Goal: Task Accomplishment & Management: Manage account settings

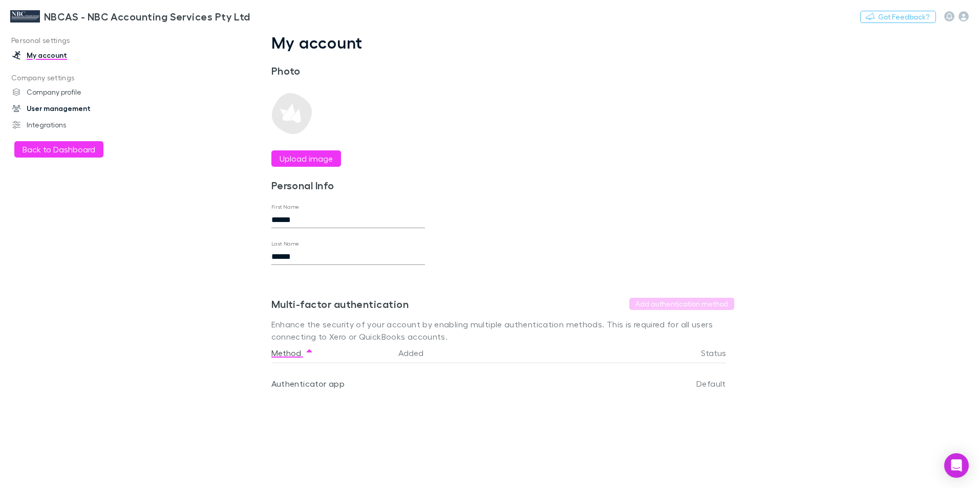
click at [49, 111] on link "User management" at bounding box center [70, 108] width 136 height 16
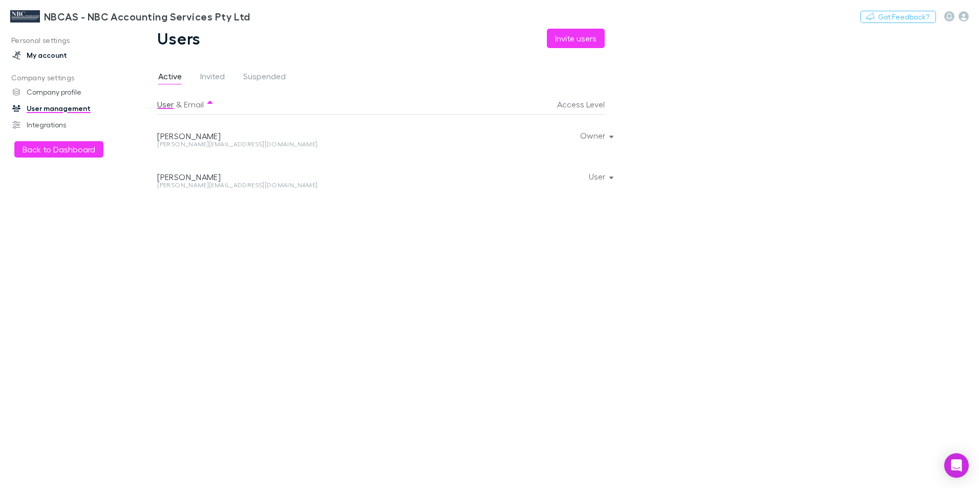
click at [39, 54] on link "My account" at bounding box center [70, 55] width 136 height 16
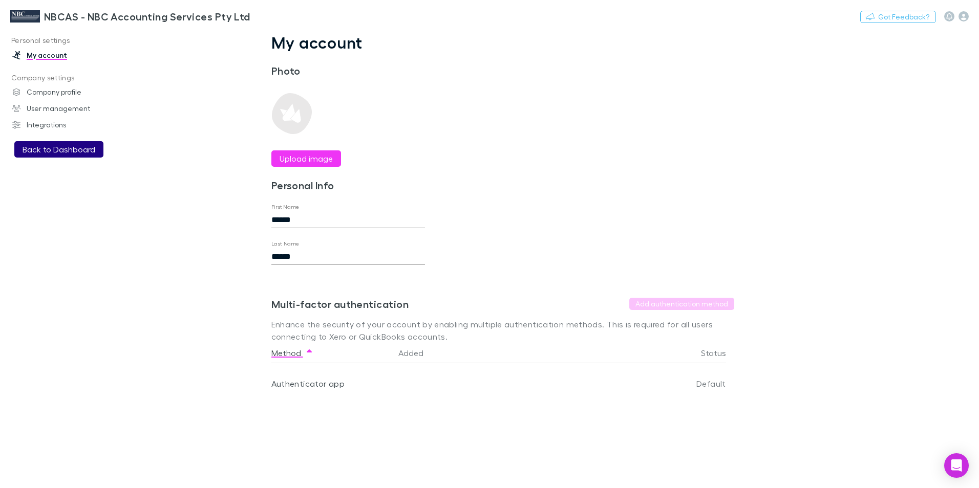
click at [67, 152] on button "Back to Dashboard" at bounding box center [58, 149] width 89 height 16
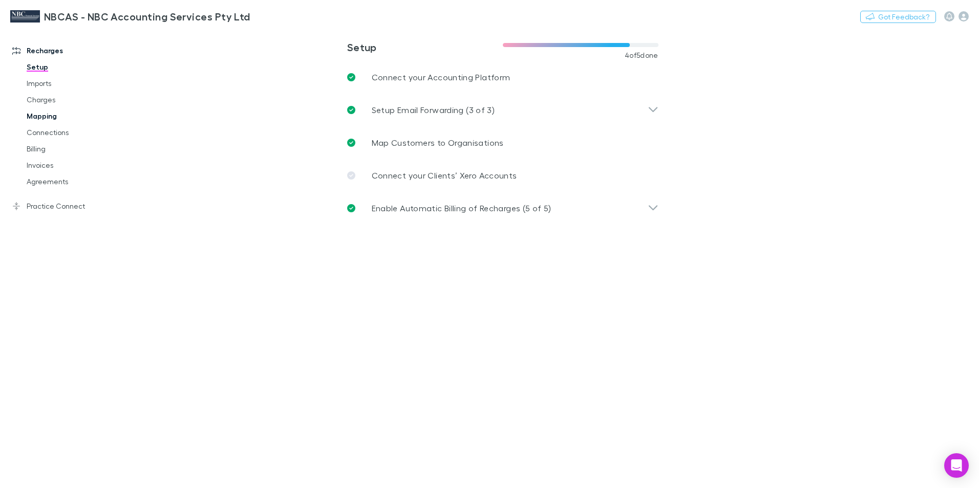
click at [43, 116] on link "Mapping" at bounding box center [77, 116] width 122 height 16
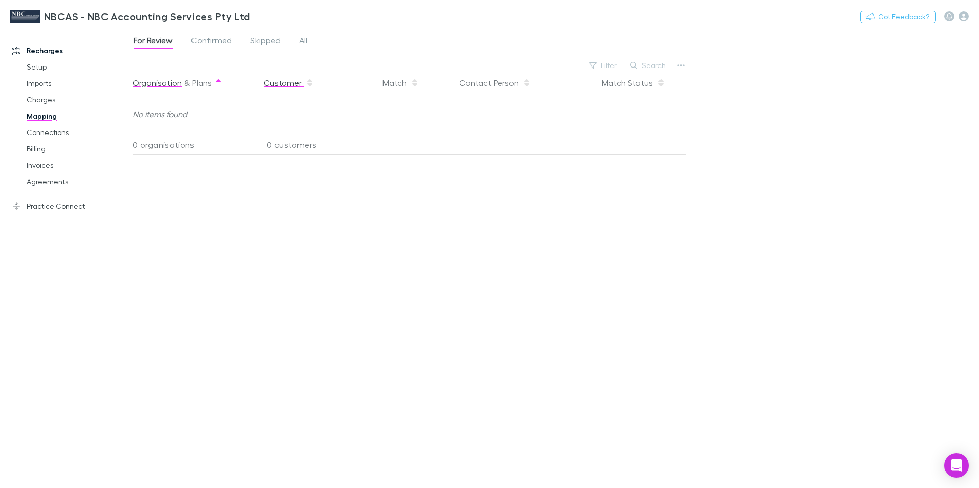
click at [275, 84] on button "Customer" at bounding box center [289, 83] width 50 height 20
click at [209, 42] on span "Confirmed" at bounding box center [211, 41] width 41 height 13
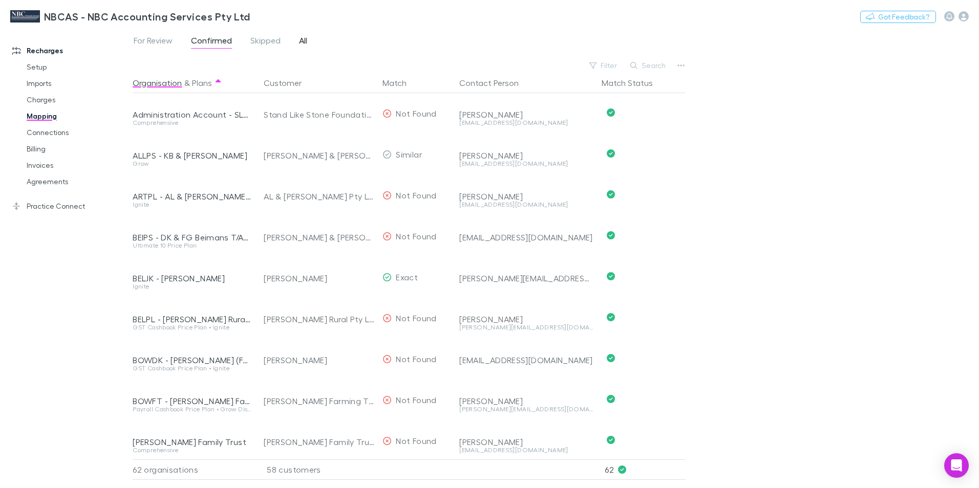
click at [301, 39] on span "All" at bounding box center [303, 41] width 8 height 13
click at [287, 82] on button "Customer" at bounding box center [289, 83] width 50 height 20
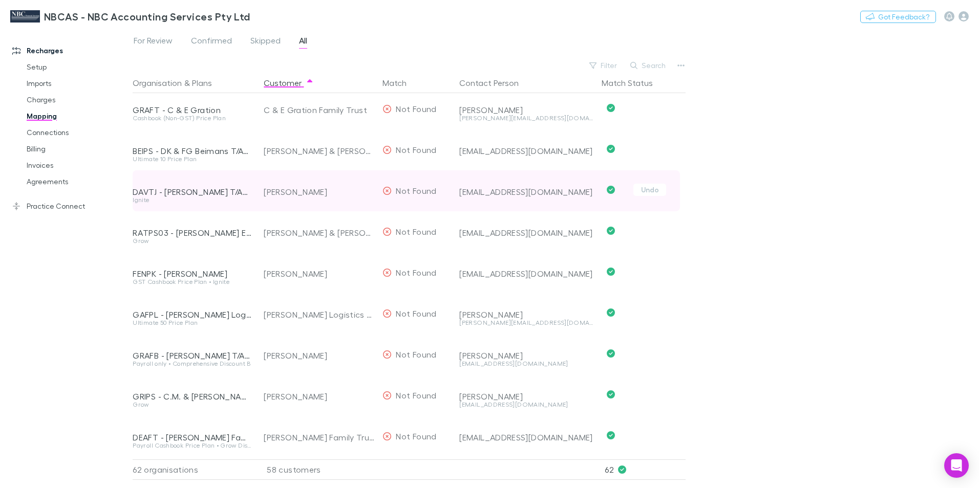
scroll to position [409, 0]
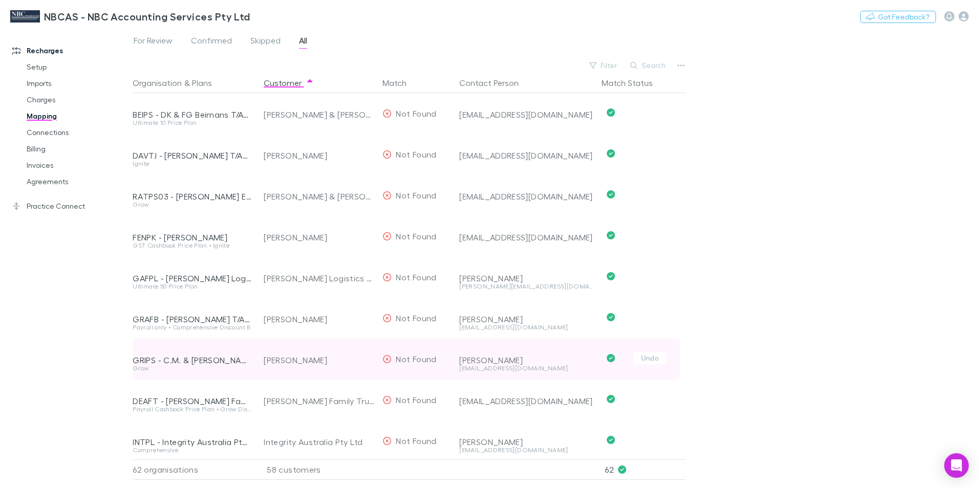
click at [521, 364] on div "[PERSON_NAME]" at bounding box center [526, 360] width 134 height 10
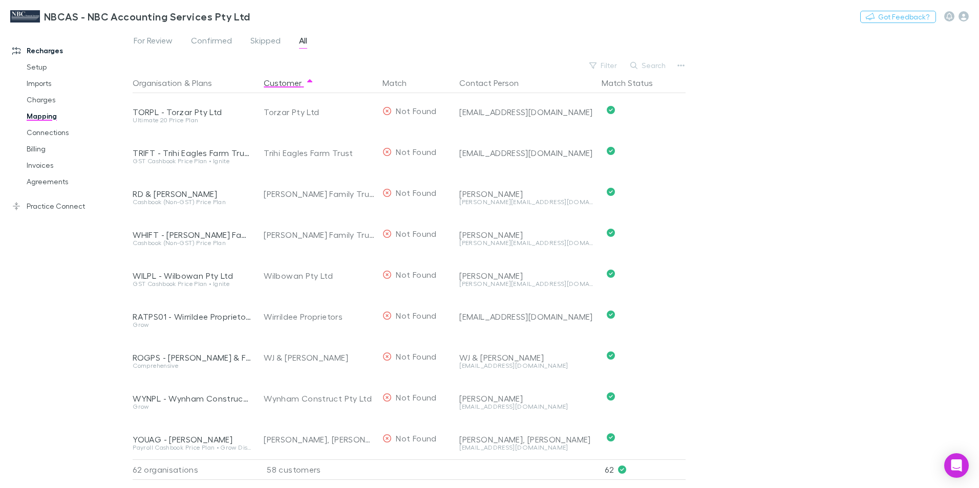
scroll to position [2180, 0]
click at [492, 80] on button "Contact Person" at bounding box center [495, 83] width 72 height 20
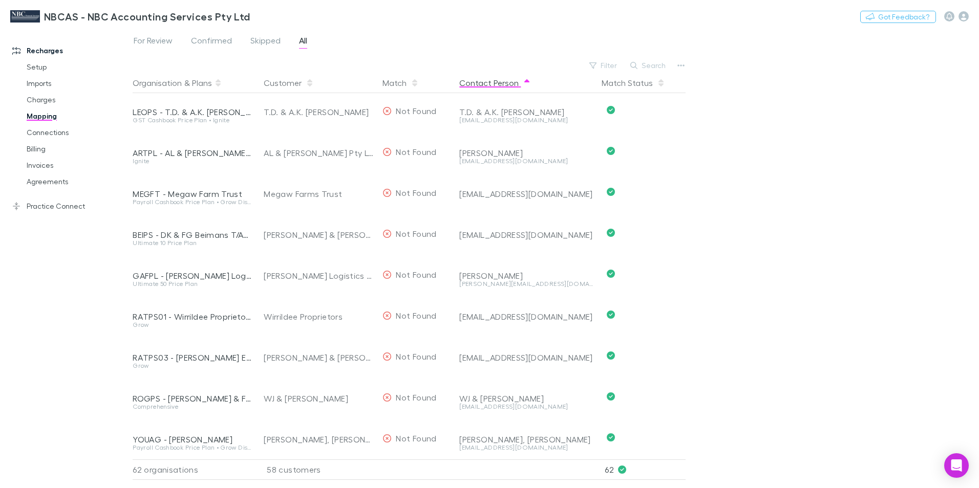
scroll to position [583, 0]
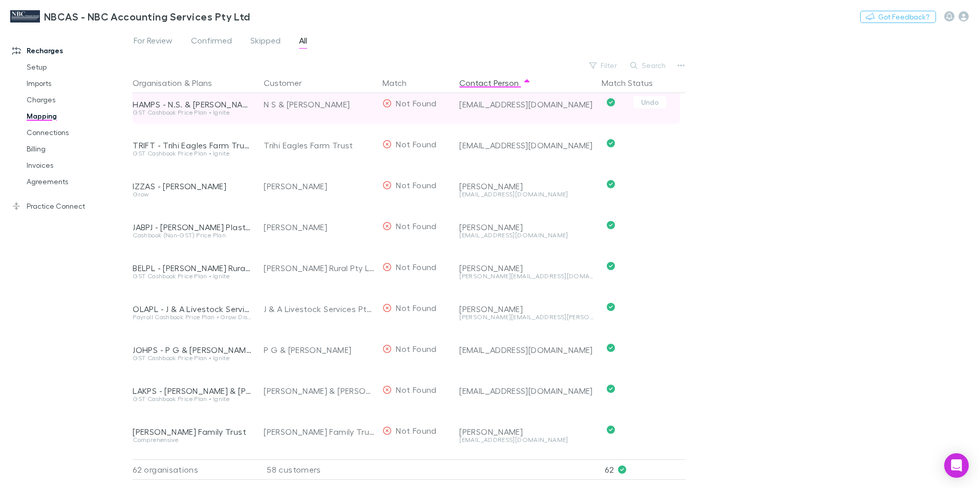
click at [191, 106] on div "HAMPS - N.S. & [PERSON_NAME]" at bounding box center [192, 104] width 119 height 10
click at [482, 101] on div "[EMAIL_ADDRESS][DOMAIN_NAME]" at bounding box center [526, 104] width 134 height 10
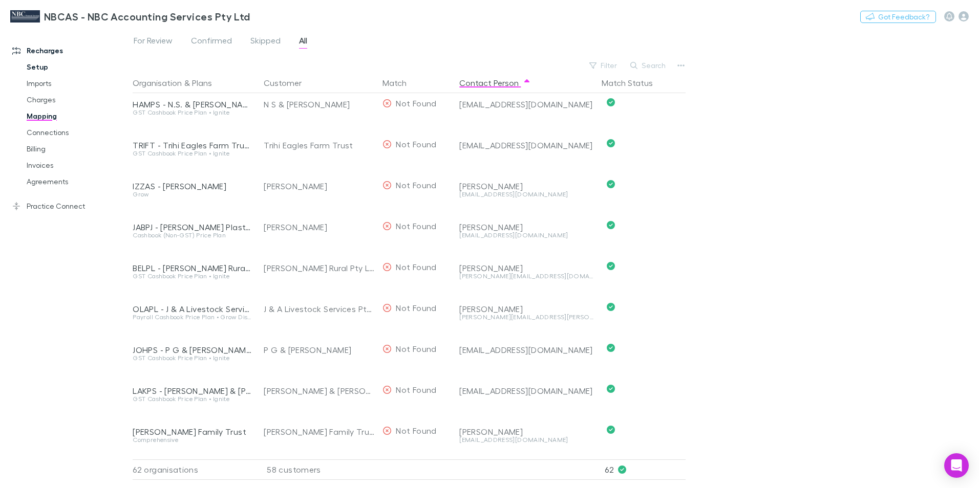
click at [42, 69] on link "Setup" at bounding box center [77, 67] width 122 height 16
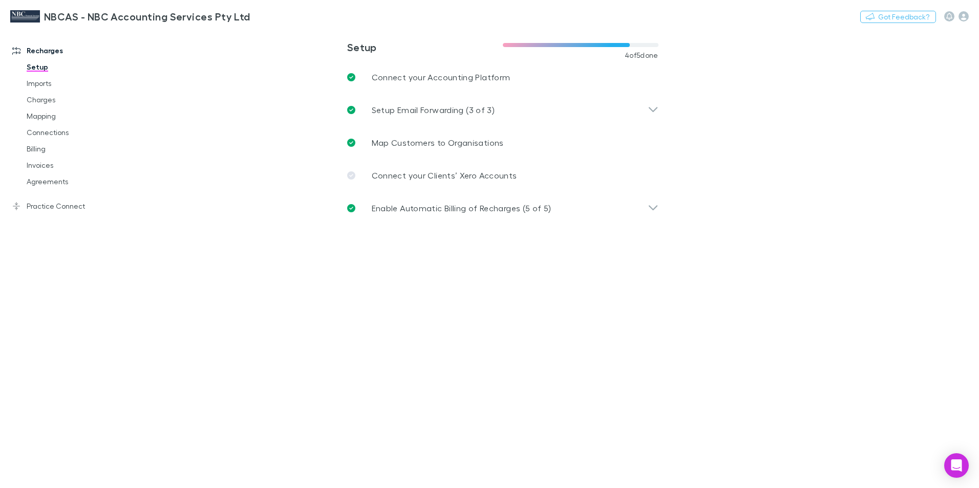
click at [32, 67] on link "Setup" at bounding box center [77, 67] width 122 height 16
click at [145, 241] on main "**********" at bounding box center [556, 259] width 846 height 460
click at [391, 143] on p "Map Customers to Organisations" at bounding box center [438, 143] width 132 height 12
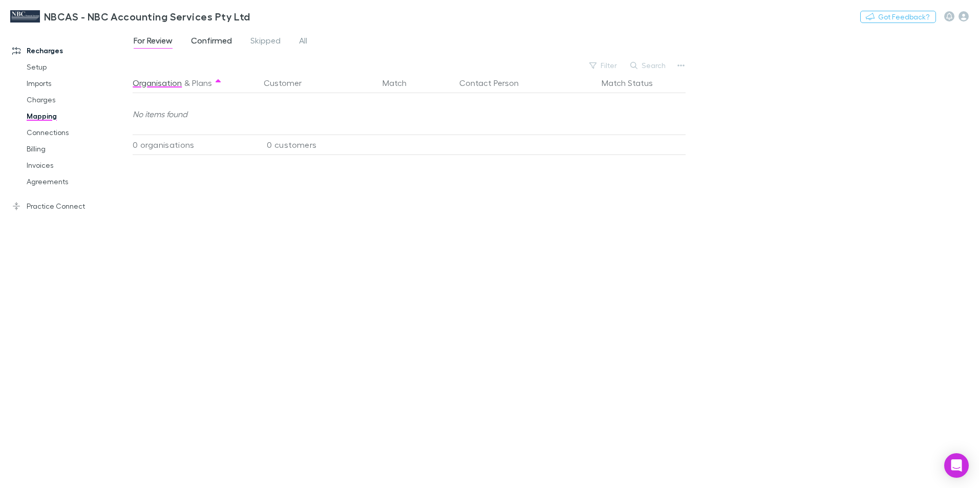
click at [213, 39] on span "Confirmed" at bounding box center [211, 41] width 41 height 13
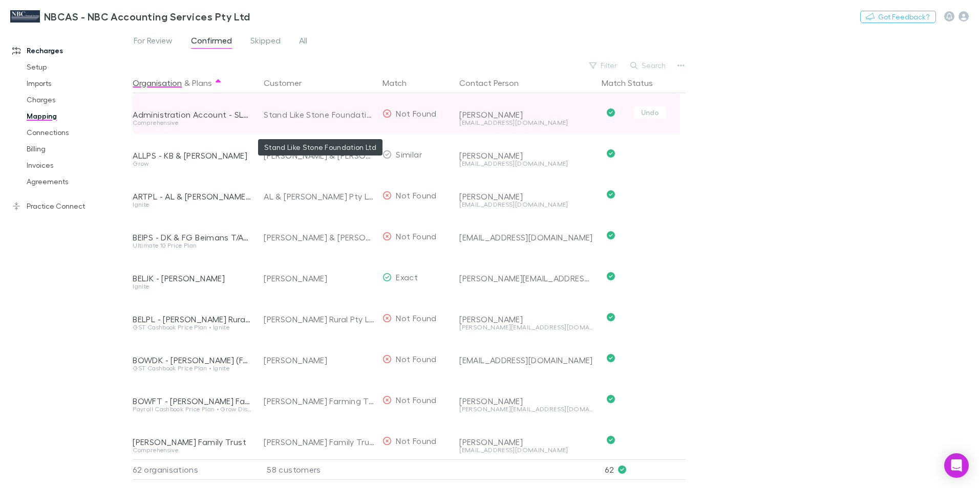
click at [318, 107] on div "Stand Like Stone Foundation Ltd" at bounding box center [319, 114] width 111 height 41
click at [361, 115] on div "Stand Like Stone Foundation Ltd" at bounding box center [319, 114] width 111 height 41
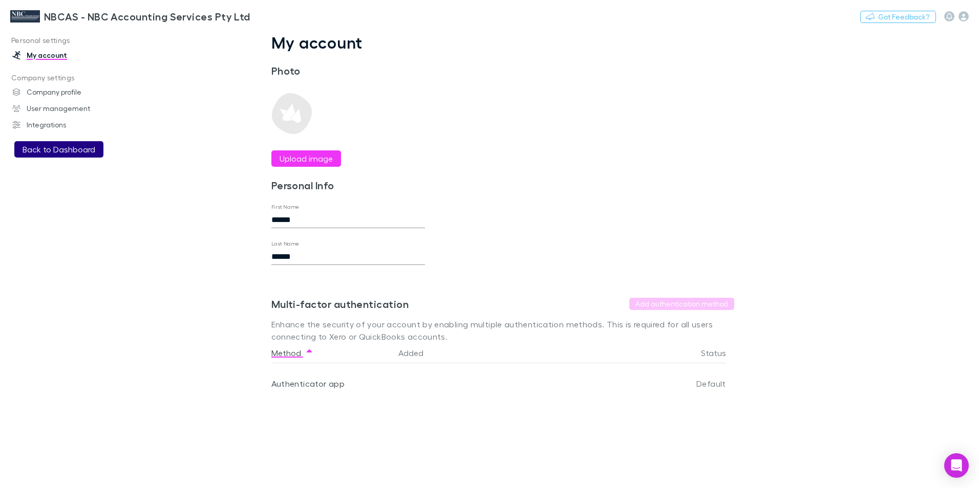
click at [73, 149] on button "Back to Dashboard" at bounding box center [58, 149] width 89 height 16
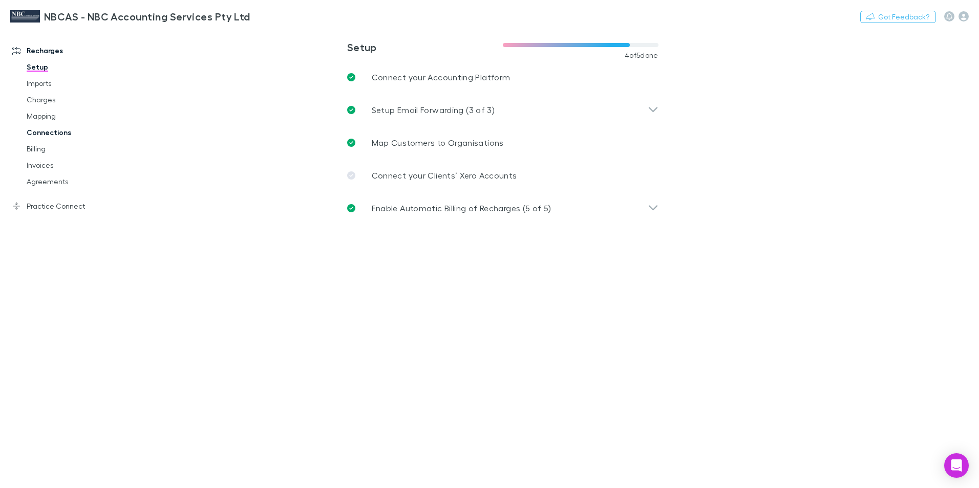
click at [47, 134] on link "Connections" at bounding box center [77, 132] width 122 height 16
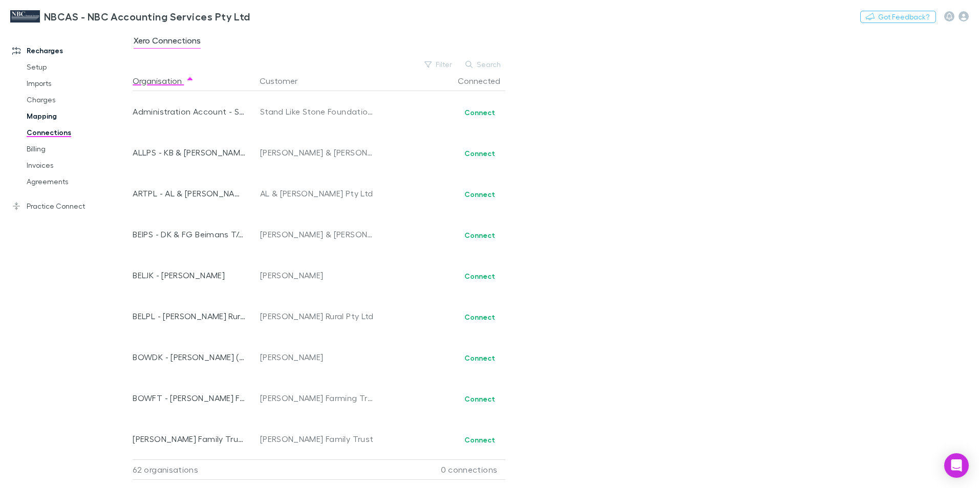
click at [47, 113] on link "Mapping" at bounding box center [77, 116] width 122 height 16
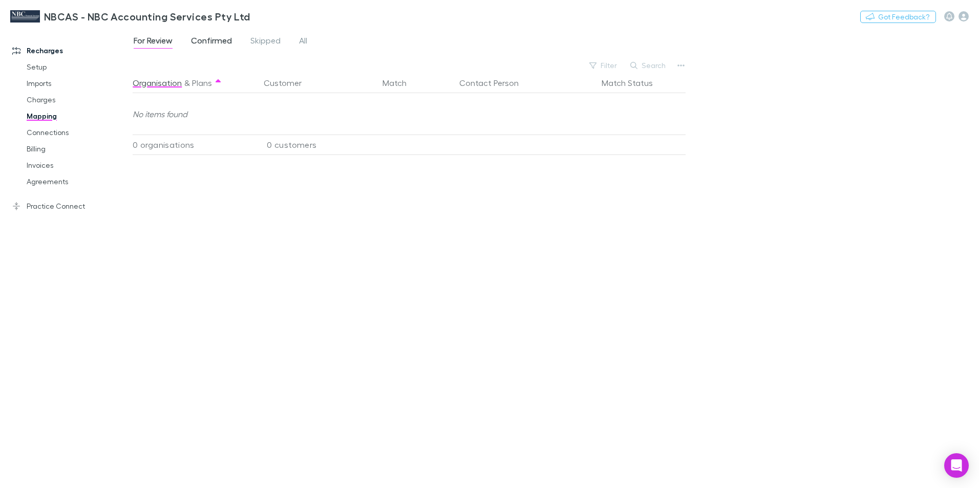
click at [226, 45] on span "Confirmed" at bounding box center [211, 41] width 41 height 13
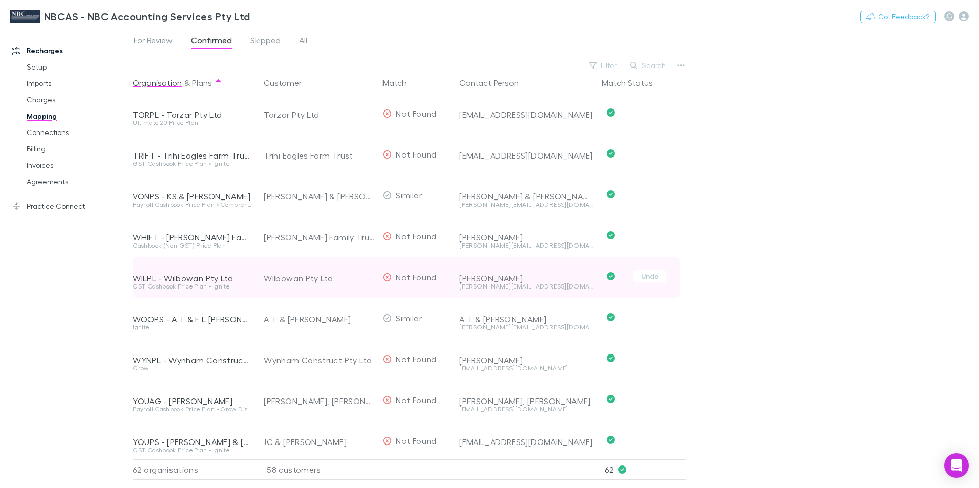
scroll to position [2180, 0]
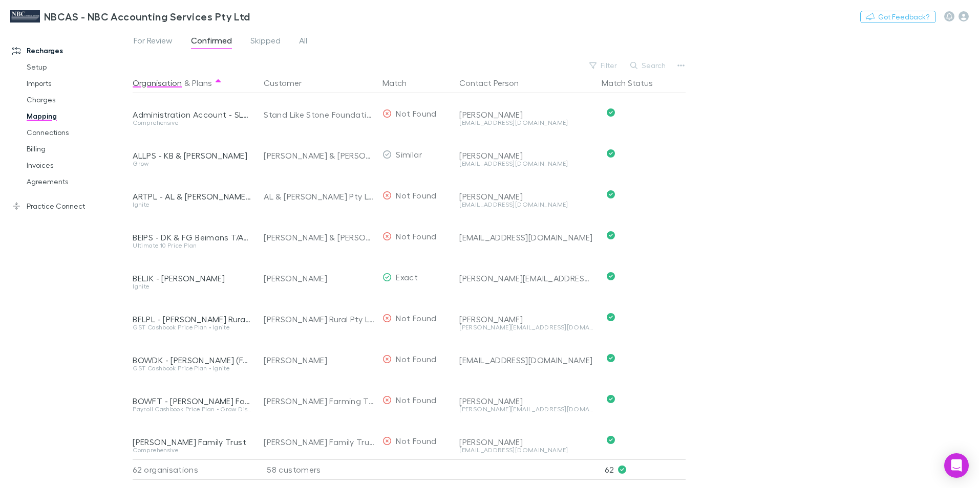
scroll to position [2180, 0]
